Goal: Task Accomplishment & Management: Complete application form

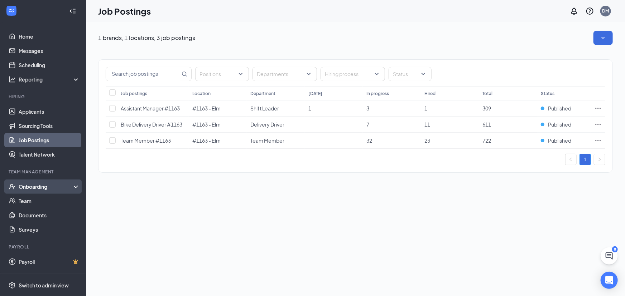
click at [38, 189] on div "Onboarding" at bounding box center [46, 186] width 55 height 7
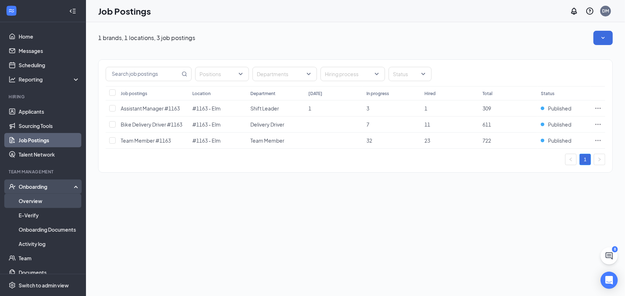
click at [35, 200] on link "Overview" at bounding box center [49, 201] width 61 height 14
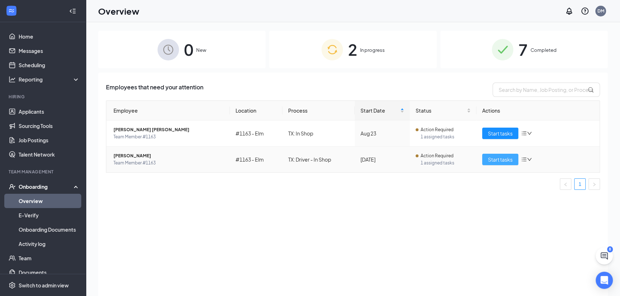
click at [496, 161] on span "Start tasks" at bounding box center [500, 160] width 25 height 8
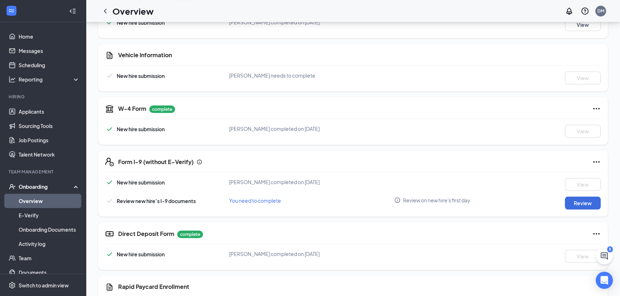
scroll to position [163, 0]
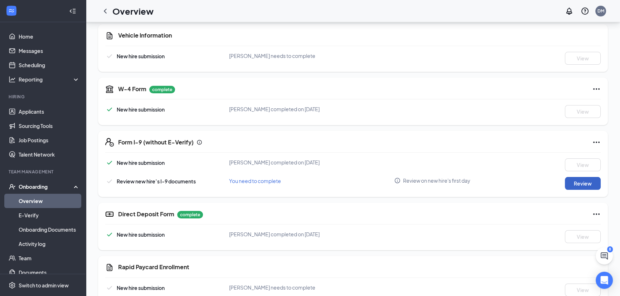
click at [597, 181] on button "Review" at bounding box center [583, 183] width 36 height 13
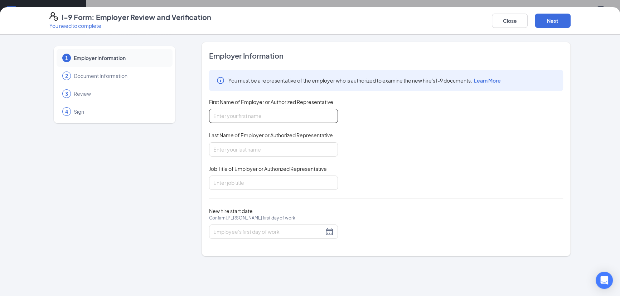
click at [213, 112] on input "First Name of Employer or Authorized Representative" at bounding box center [273, 116] width 129 height 14
type input "dalicia"
click at [235, 144] on input "Last Name of Employer or Authorized Representative" at bounding box center [273, 150] width 129 height 14
type input "[PERSON_NAME]"
click at [246, 178] on input "Job Title of Employer or Authorized Representative" at bounding box center [273, 183] width 129 height 14
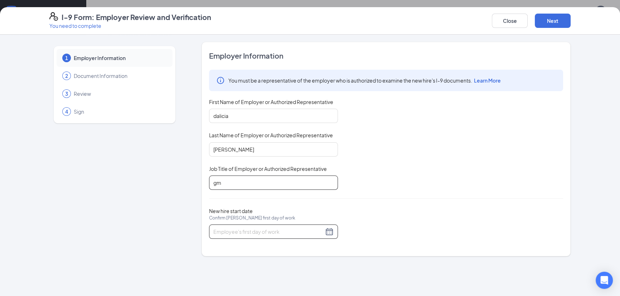
type input "gm"
click at [329, 233] on div at bounding box center [273, 232] width 120 height 9
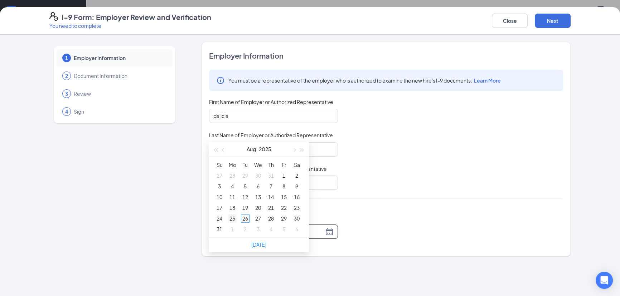
type input "[DATE]"
click at [232, 219] on div "25" at bounding box center [232, 218] width 9 height 9
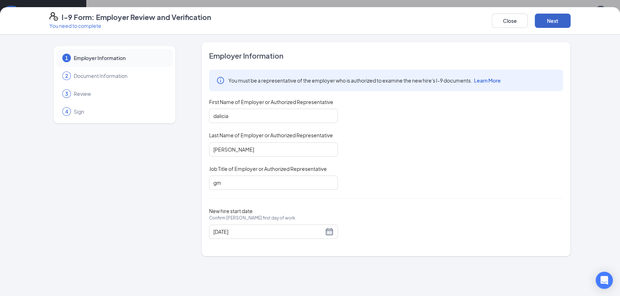
click at [551, 18] on button "Next" at bounding box center [553, 21] width 36 height 14
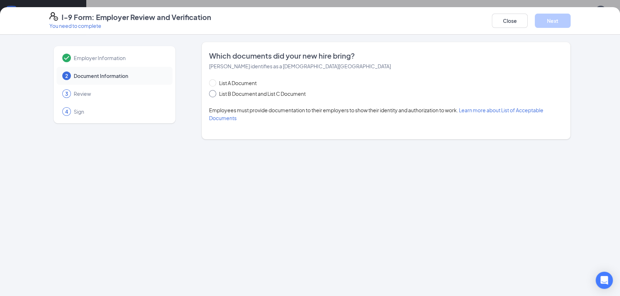
click at [214, 95] on span at bounding box center [212, 93] width 7 height 7
click at [214, 95] on input "List B Document and List C Document" at bounding box center [211, 92] width 5 height 5
radio input "true"
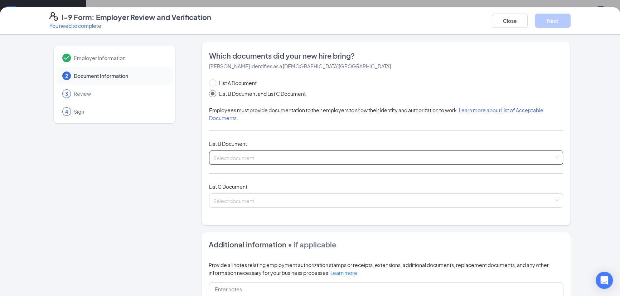
click at [237, 158] on input "search" at bounding box center [383, 156] width 341 height 11
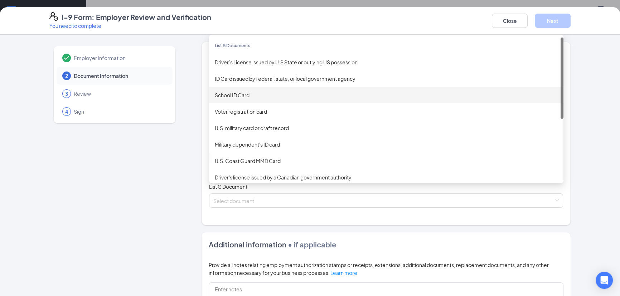
click at [223, 93] on div "School ID Card" at bounding box center [386, 95] width 343 height 8
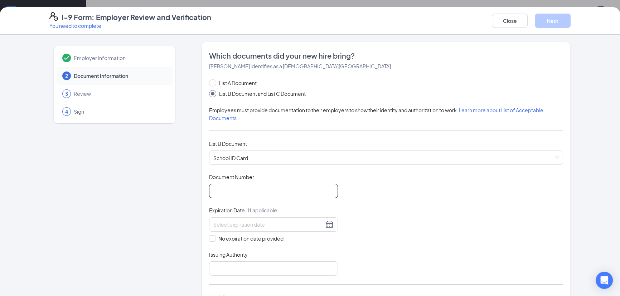
click at [232, 185] on input "Document Number" at bounding box center [273, 191] width 129 height 14
type input "218931"
click at [209, 238] on input "No expiration date provided" at bounding box center [211, 238] width 5 height 5
checkbox input "true"
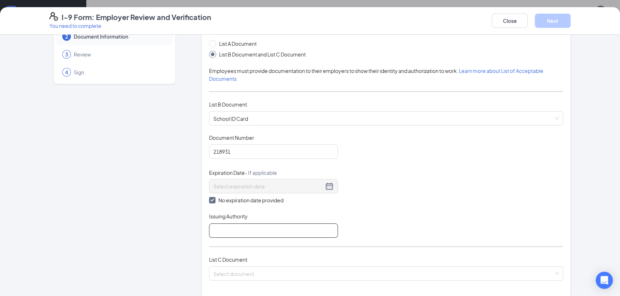
scroll to position [97, 0]
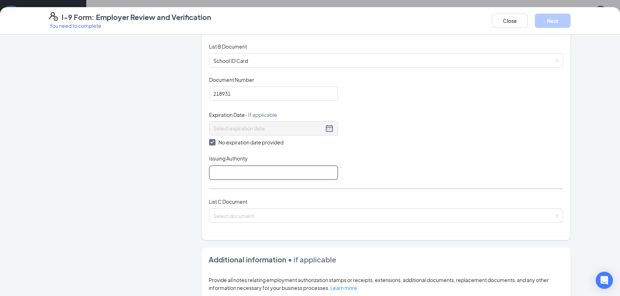
click at [216, 174] on input "Issuing Authority" at bounding box center [273, 173] width 129 height 14
type input "s s"
click at [230, 216] on input "search" at bounding box center [383, 214] width 341 height 11
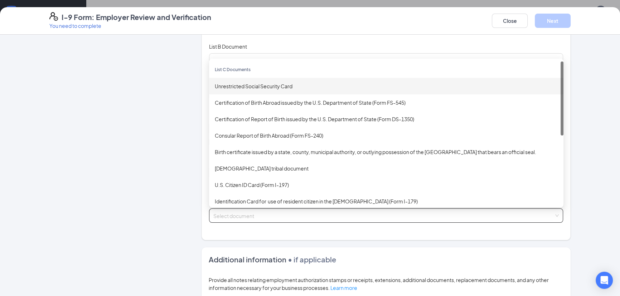
click at [259, 86] on div "Unrestricted Social Security Card" at bounding box center [386, 86] width 343 height 8
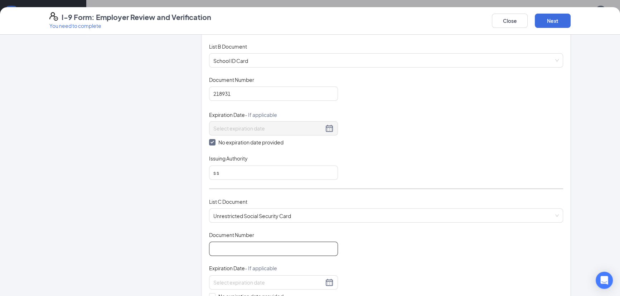
click at [222, 242] on input "Document Number" at bounding box center [273, 249] width 129 height 14
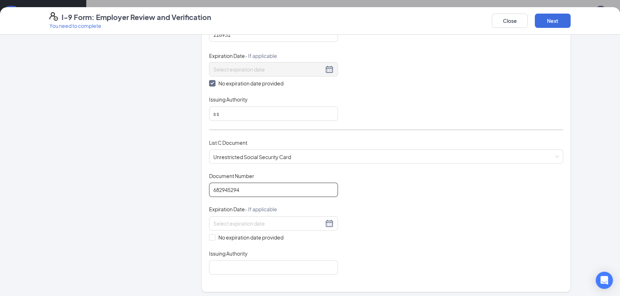
scroll to position [228, 0]
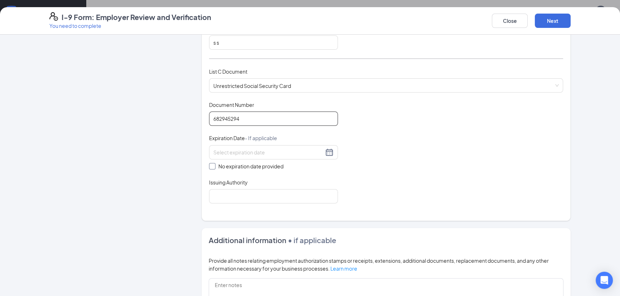
type input "682945294"
click at [212, 165] on span at bounding box center [212, 166] width 6 height 6
click at [212, 165] on input "No expiration date provided" at bounding box center [211, 165] width 5 height 5
checkbox input "true"
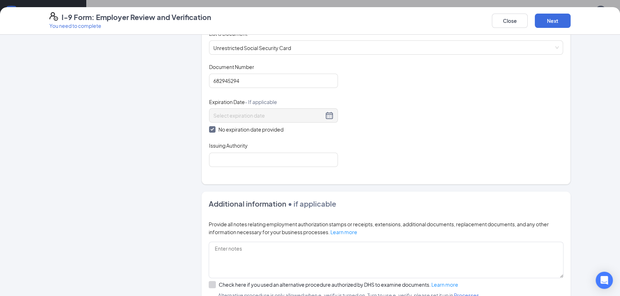
scroll to position [325, 0]
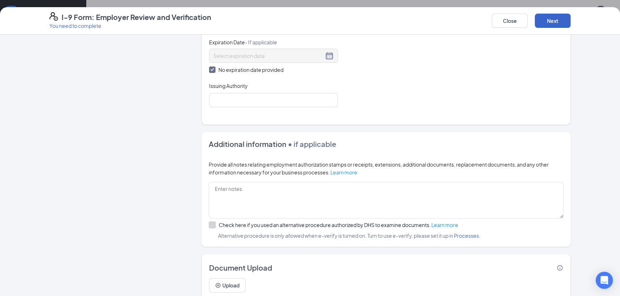
click at [562, 17] on button "Next" at bounding box center [553, 21] width 36 height 14
click at [240, 105] on input "Issuing Authority" at bounding box center [273, 100] width 129 height 14
type input "s s"
click at [559, 18] on button "Next" at bounding box center [553, 21] width 36 height 14
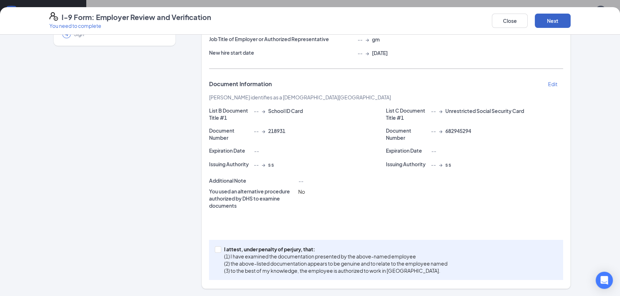
scroll to position [77, 0]
click at [221, 248] on span "I attest, under penalty of [PERSON_NAME], that: (1) I have examined the documen…" at bounding box center [335, 260] width 229 height 29
click at [218, 248] on input "I attest, under penalty of [PERSON_NAME], that: (1) I have examined the documen…" at bounding box center [217, 249] width 5 height 5
checkbox input "true"
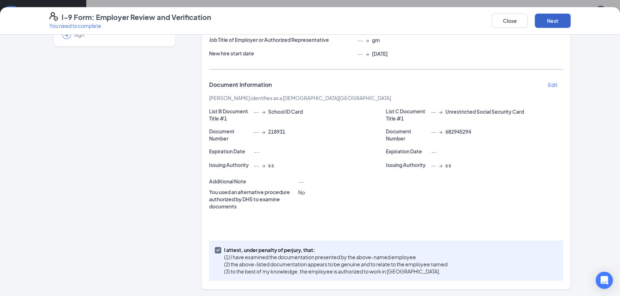
click at [550, 20] on button "Next" at bounding box center [553, 21] width 36 height 14
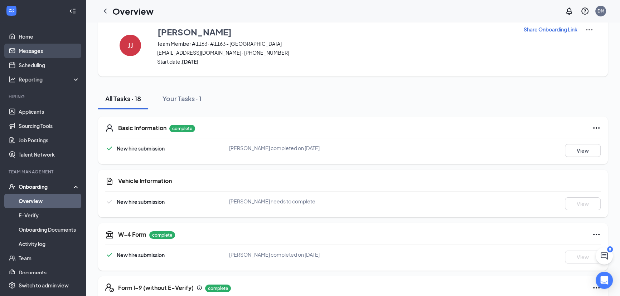
scroll to position [0, 0]
